Goal: Task Accomplishment & Management: Manage account settings

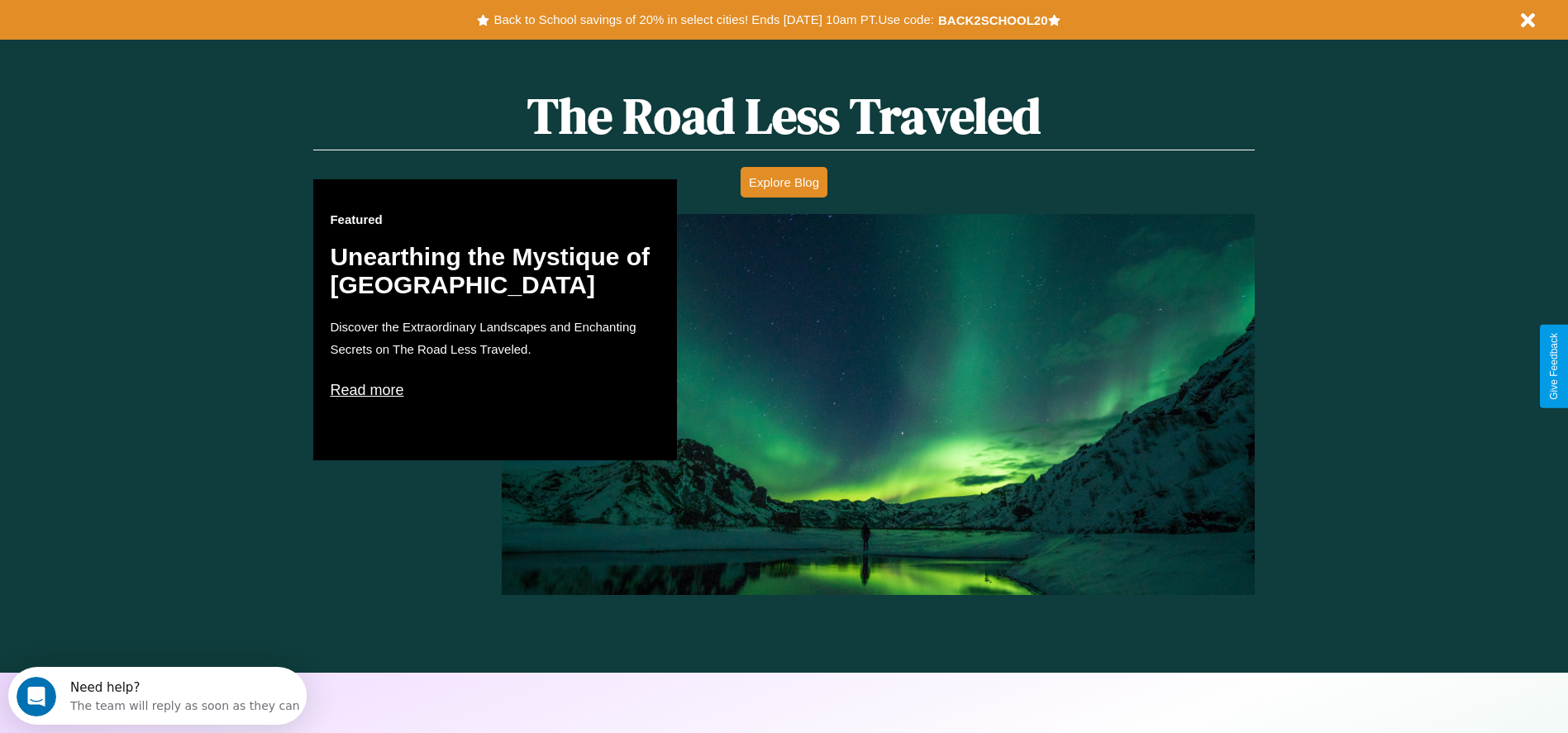
scroll to position [944, 0]
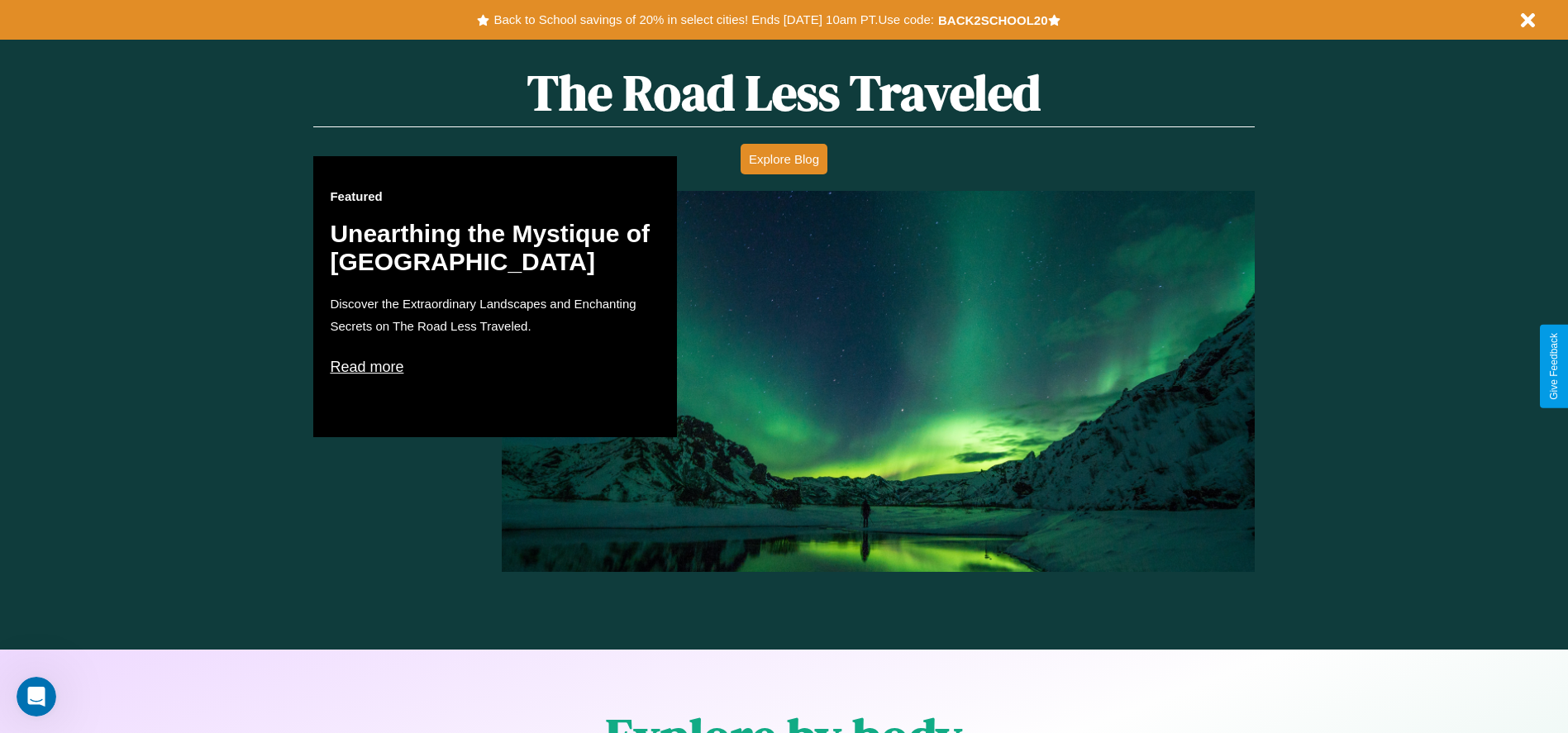
click at [495, 366] on p "Read more" at bounding box center [495, 367] width 331 height 26
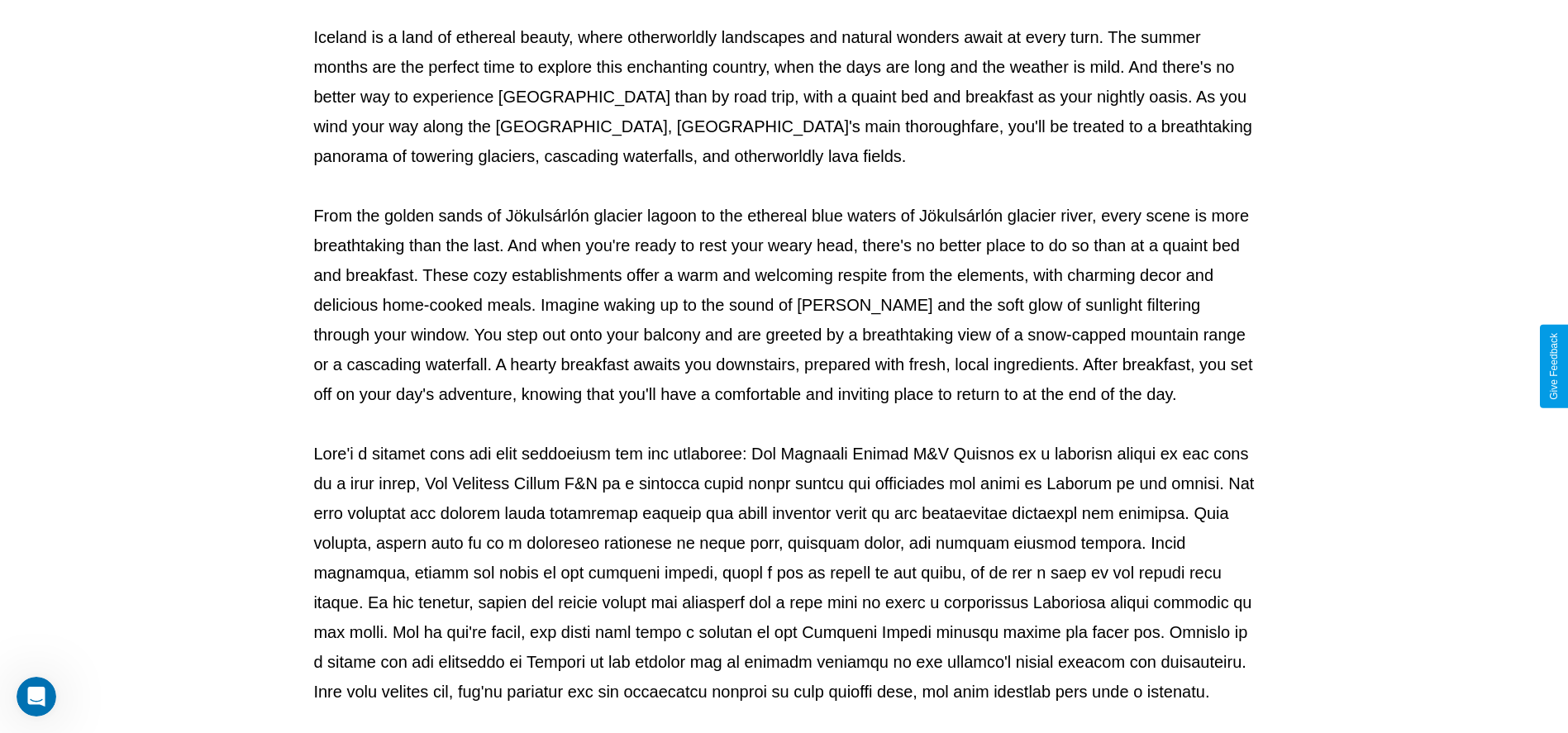
scroll to position [548, 0]
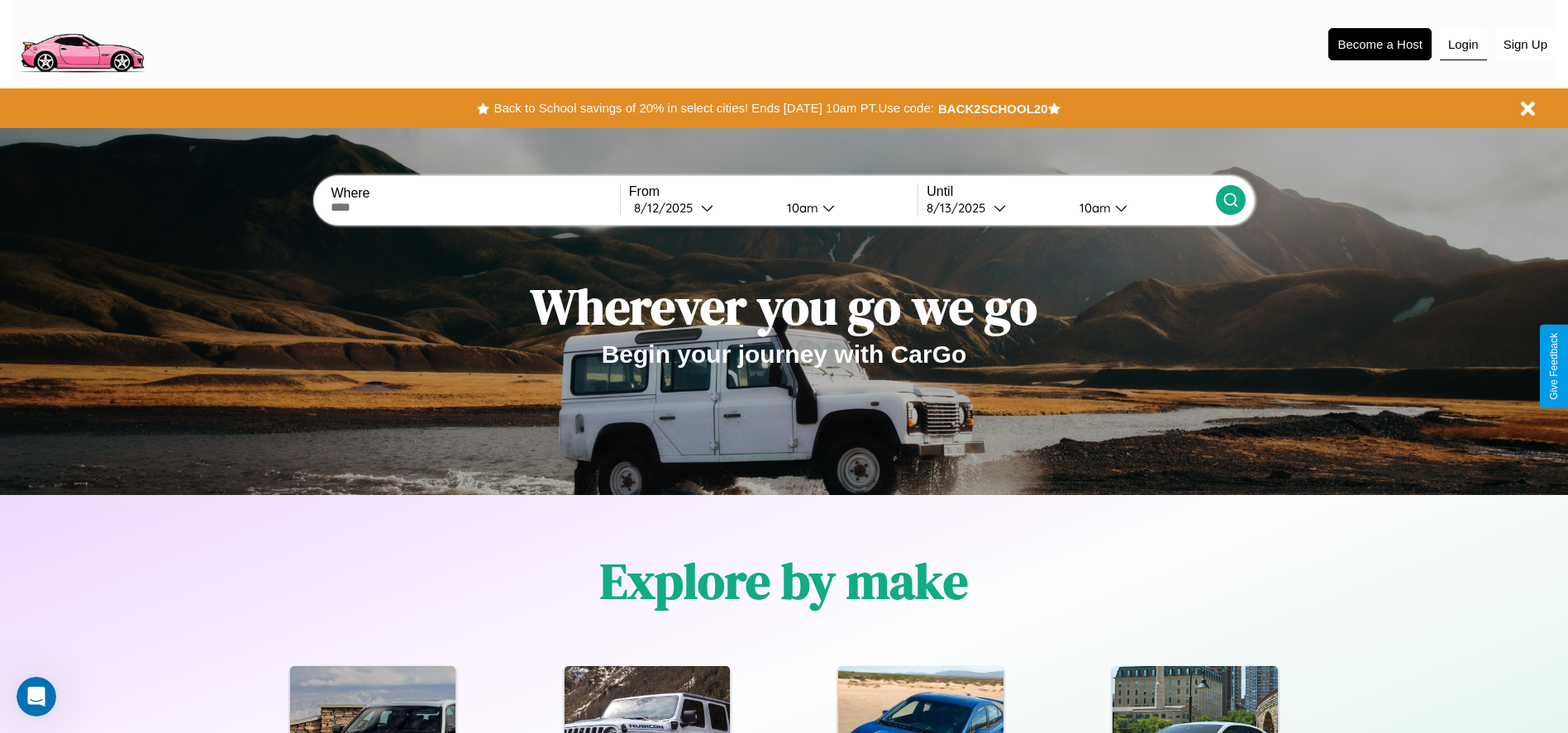
click at [1463, 43] on button "Login" at bounding box center [1464, 44] width 47 height 32
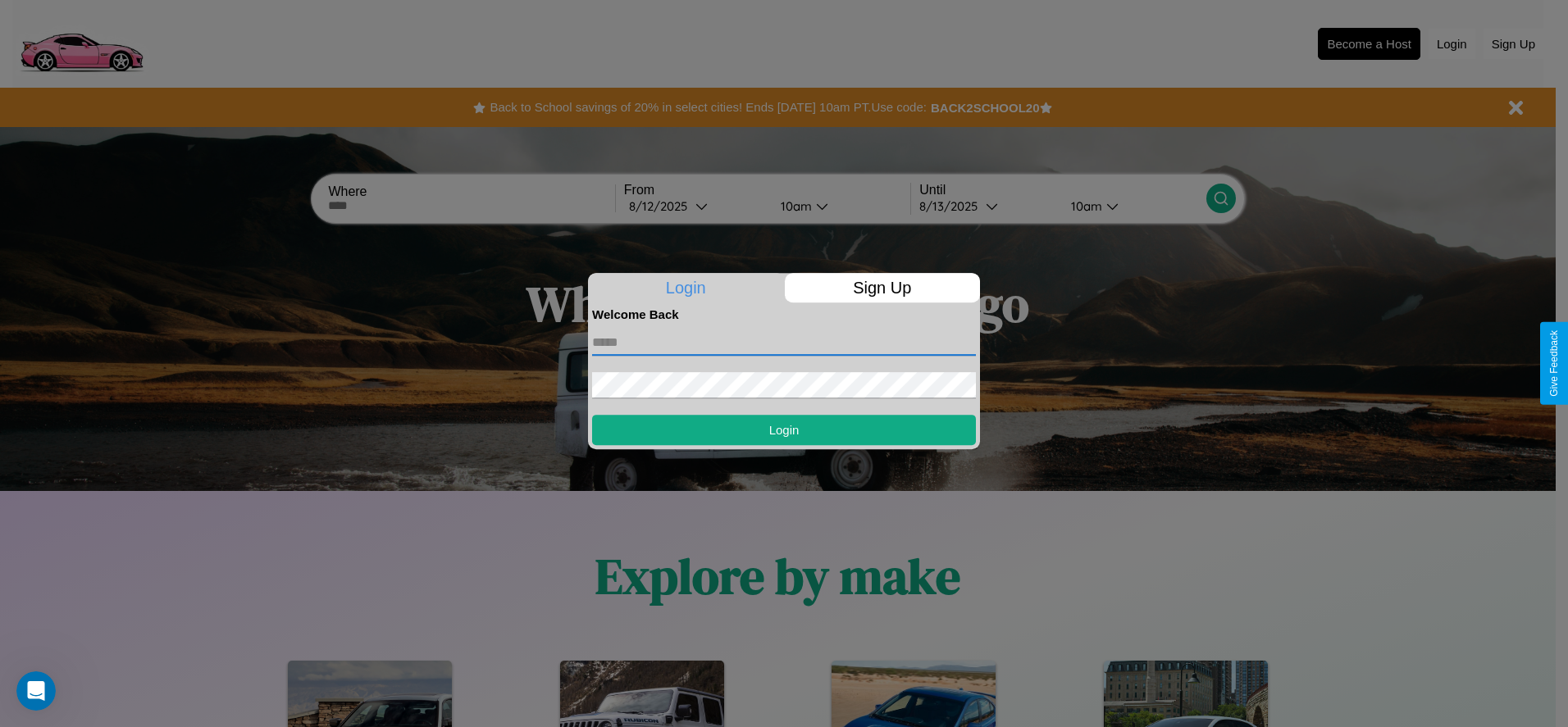
click at [784, 342] on input "text" at bounding box center [784, 342] width 384 height 26
type input "**********"
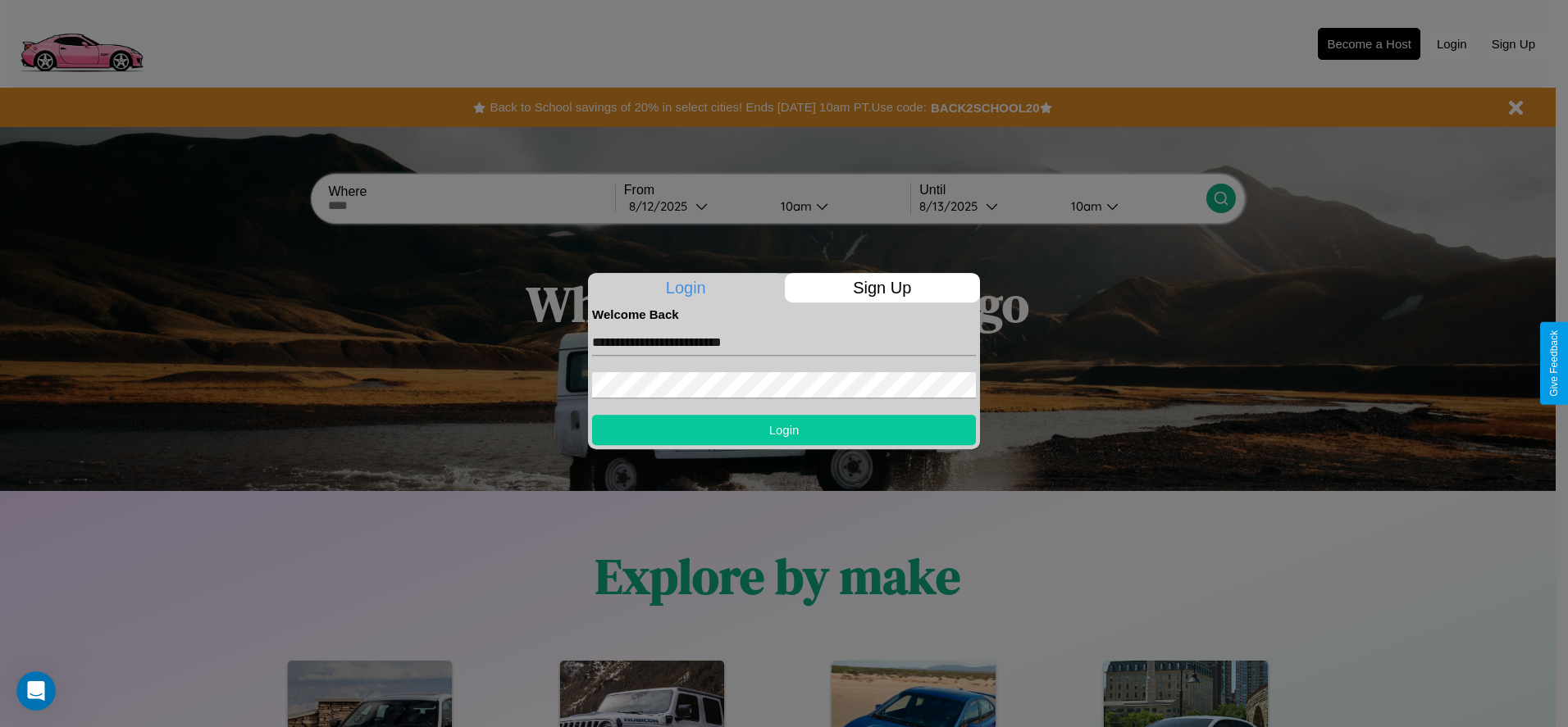
click at [784, 430] on button "Login" at bounding box center [784, 430] width 384 height 31
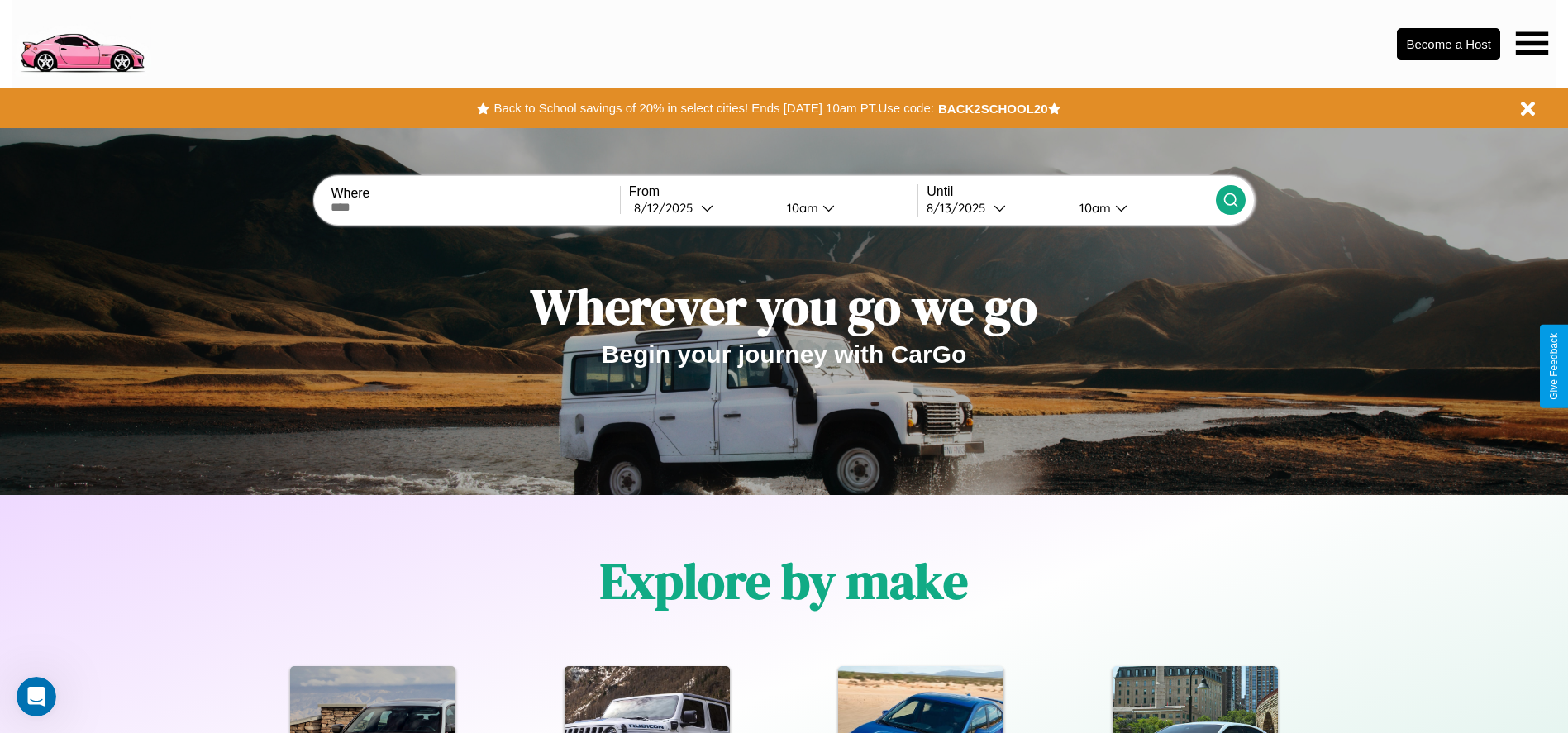
click at [1532, 43] on icon at bounding box center [1533, 43] width 33 height 24
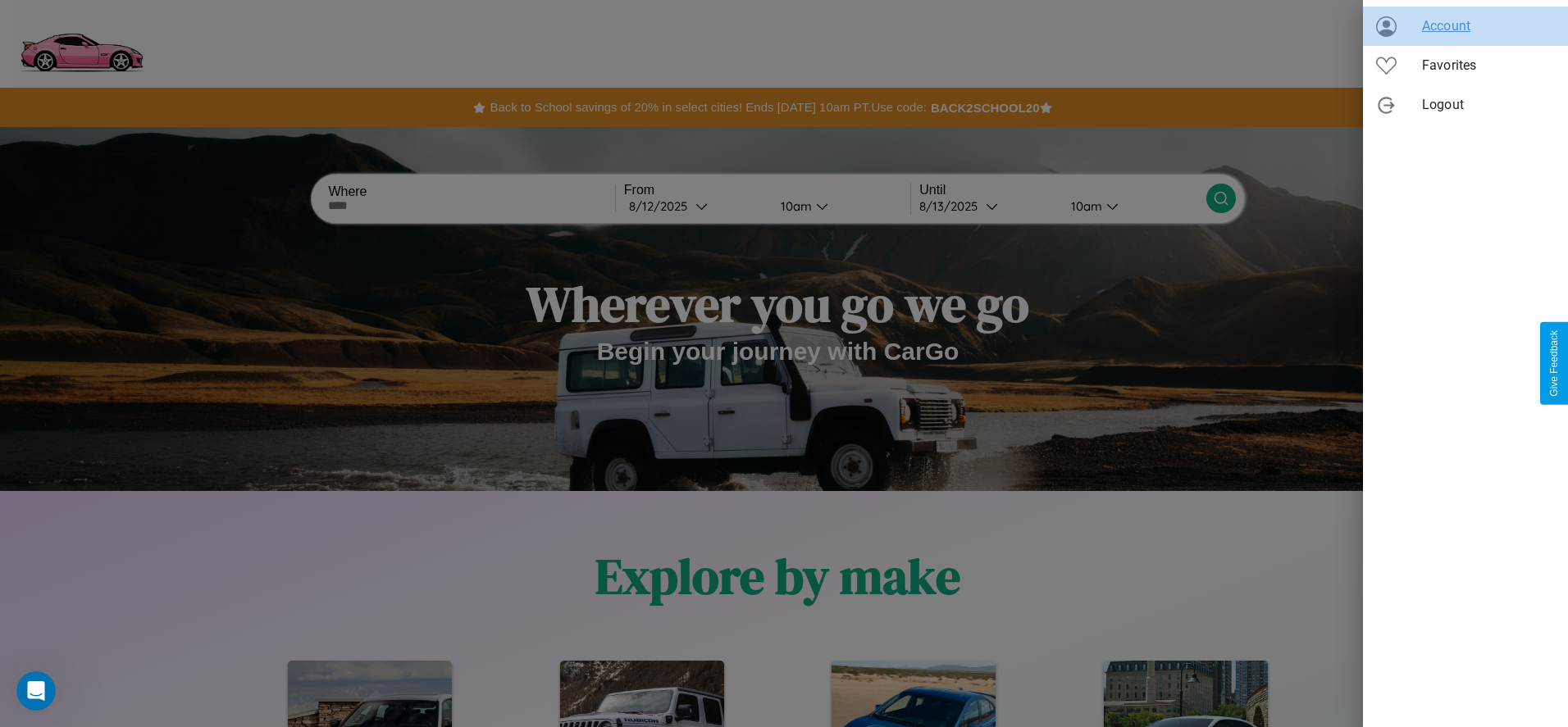
click at [1466, 26] on span "Account" at bounding box center [1488, 26] width 133 height 20
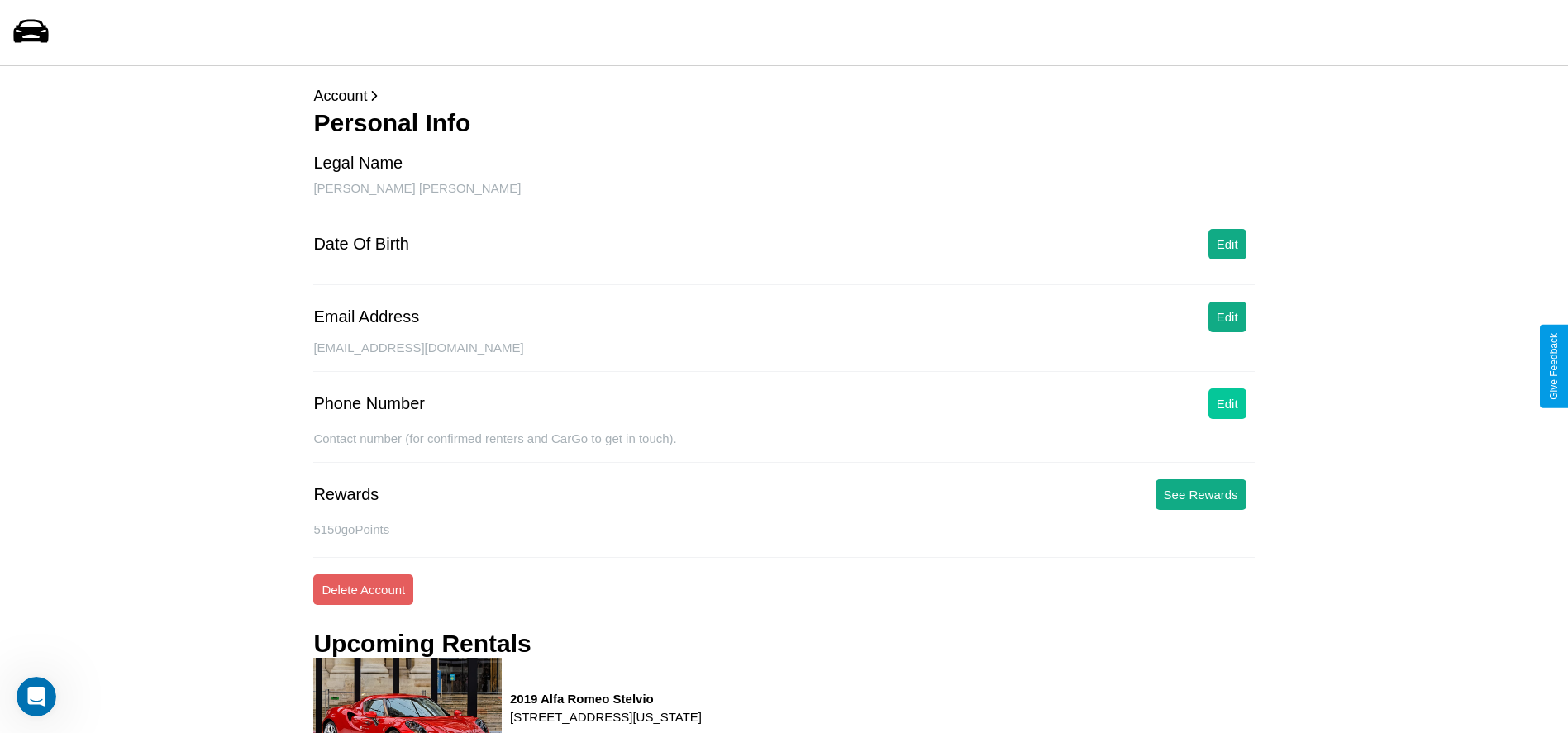
click at [1227, 403] on button "Edit" at bounding box center [1227, 404] width 38 height 31
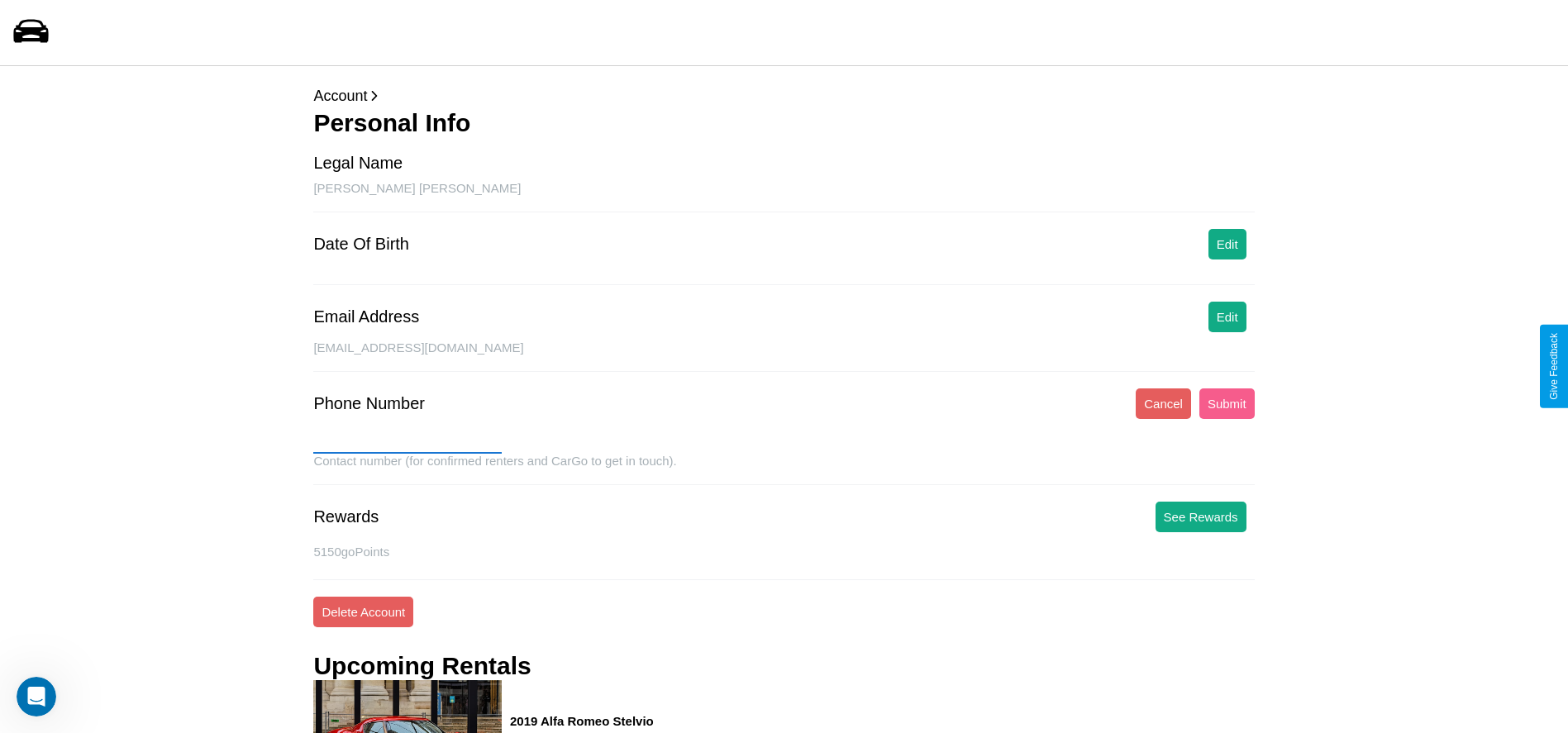
click at [408, 440] on input "text" at bounding box center [408, 440] width 188 height 26
type input "**********"
